Goal: Information Seeking & Learning: Find specific page/section

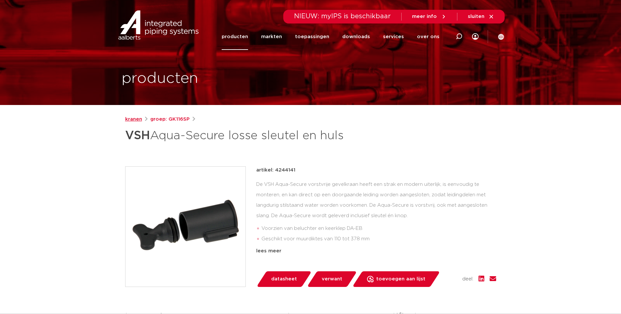
click at [137, 119] on link "kranen" at bounding box center [133, 119] width 17 height 8
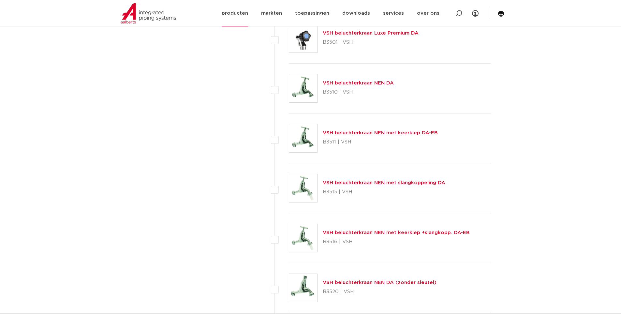
scroll to position [2053, 0]
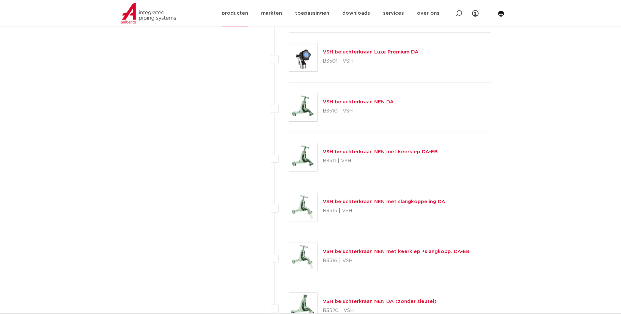
click at [247, 15] on link "producten" at bounding box center [235, 13] width 26 height 26
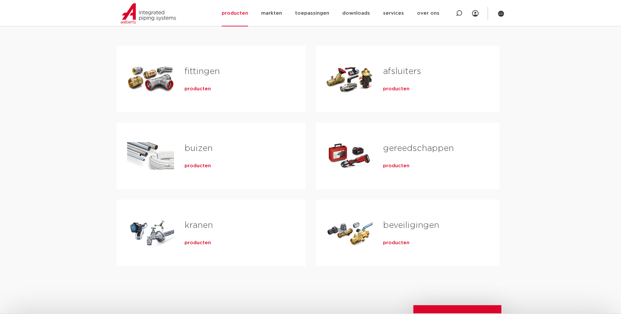
scroll to position [163, 0]
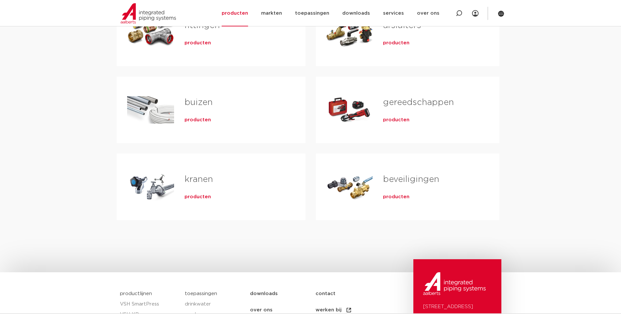
click at [159, 184] on div "Tabs. Open items met enter of spatie, sluit af met escape en navigeer met de pi…" at bounding box center [150, 187] width 47 height 46
click at [204, 198] on span "producten" at bounding box center [197, 197] width 26 height 7
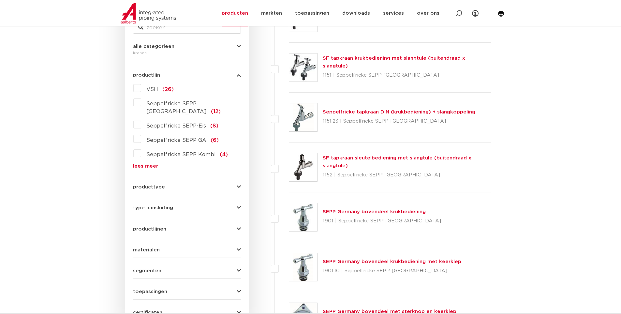
scroll to position [162, 0]
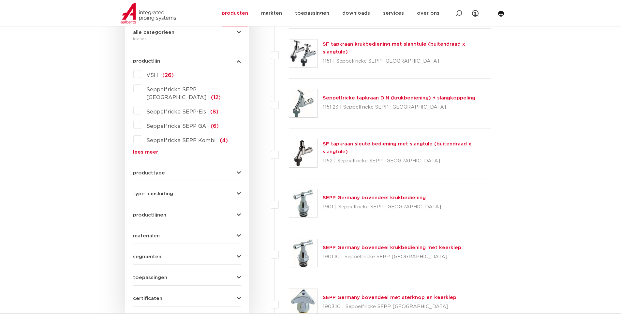
click at [150, 212] on span "productlijnen" at bounding box center [149, 214] width 33 height 5
click at [153, 212] on span "productlijnen" at bounding box center [149, 214] width 33 height 5
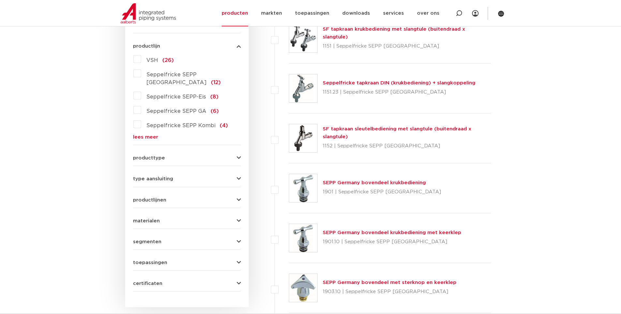
scroll to position [195, 0]
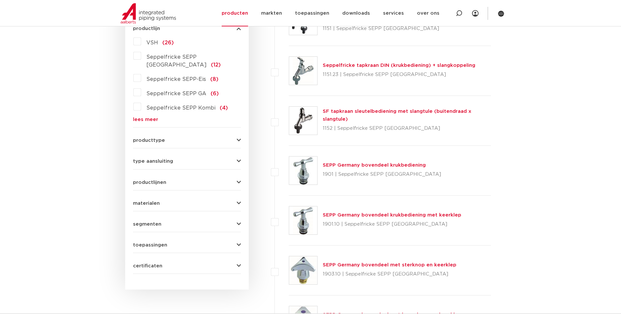
click at [146, 237] on div "toepassingen drinkwater (69) droge blusleiding (1)" at bounding box center [187, 242] width 108 height 10
click at [144, 242] on span "toepassingen" at bounding box center [150, 244] width 34 height 5
click at [148, 242] on span "toepassingen" at bounding box center [150, 244] width 34 height 5
click at [155, 222] on span "segmenten" at bounding box center [147, 224] width 28 height 5
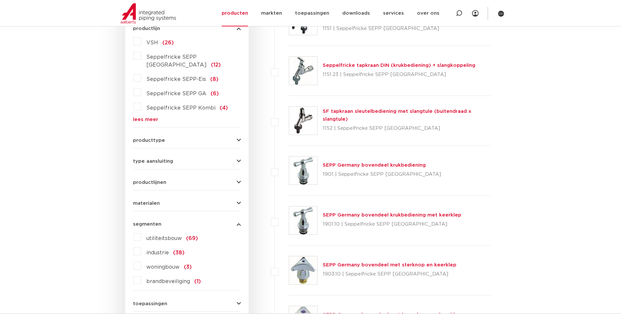
click at [155, 222] on span "segmenten" at bounding box center [147, 224] width 28 height 5
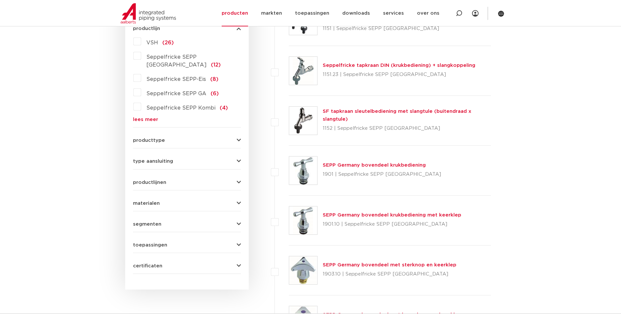
click at [146, 138] on span "producttype" at bounding box center [149, 140] width 32 height 5
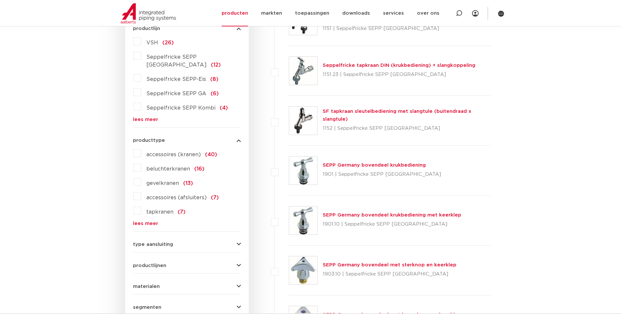
click at [141, 177] on label "gevelkranen (13)" at bounding box center [167, 182] width 52 height 10
click at [0, 0] on input "gevelkranen (13)" at bounding box center [0, 0] width 0 height 0
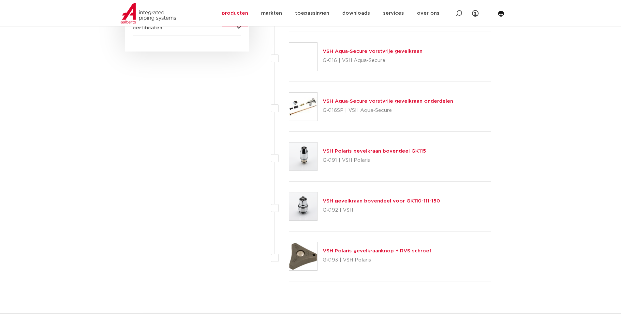
scroll to position [521, 0]
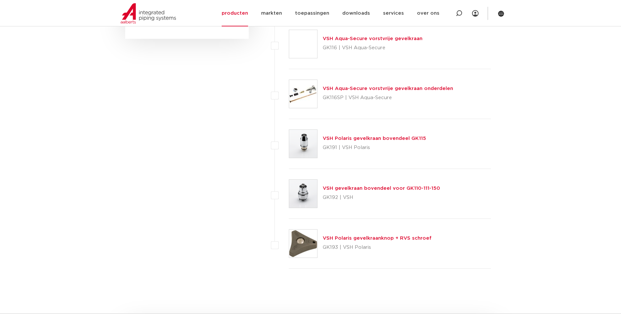
click at [343, 186] on link "VSH gevelkraan bovendeel voor GK110-111-150" at bounding box center [381, 188] width 117 height 5
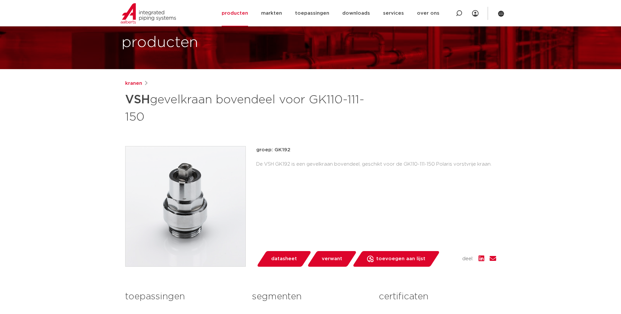
scroll to position [567, 0]
